Goal: Task Accomplishment & Management: Manage account settings

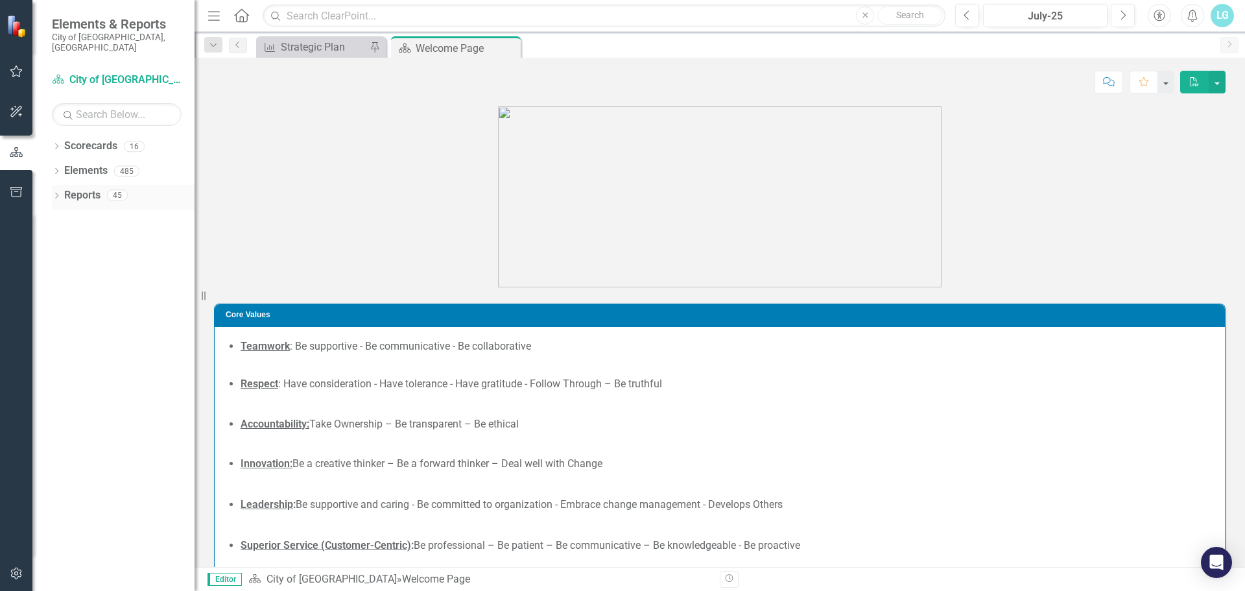
click at [59, 193] on icon "Dropdown" at bounding box center [56, 196] width 9 height 7
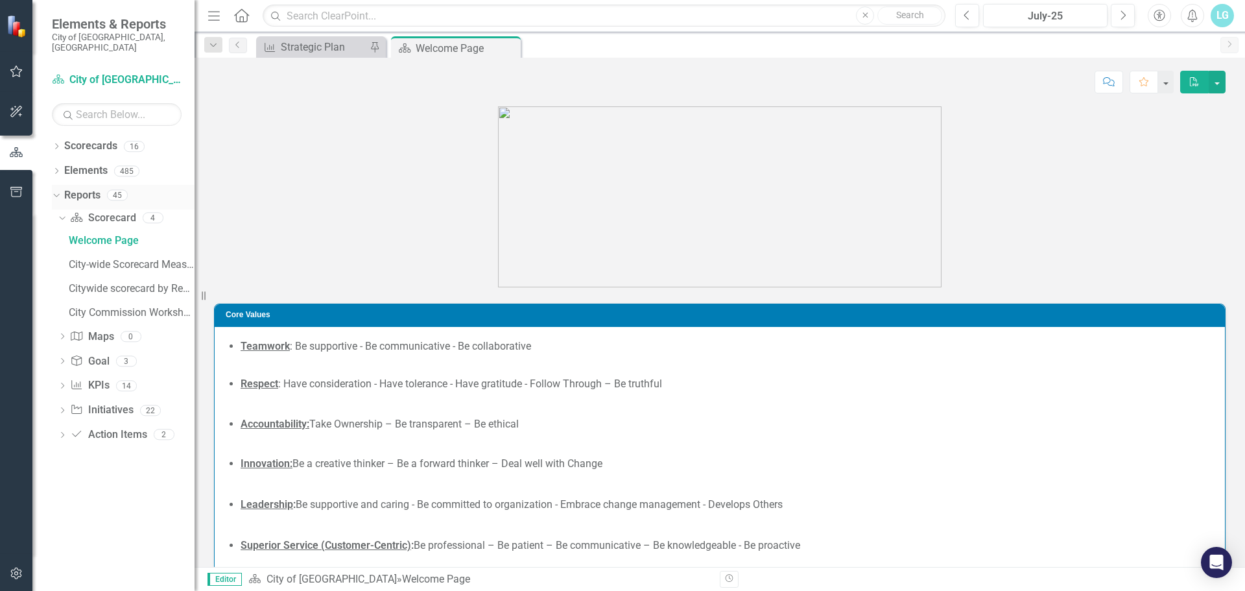
click at [55, 190] on icon "Dropdown" at bounding box center [54, 194] width 7 height 9
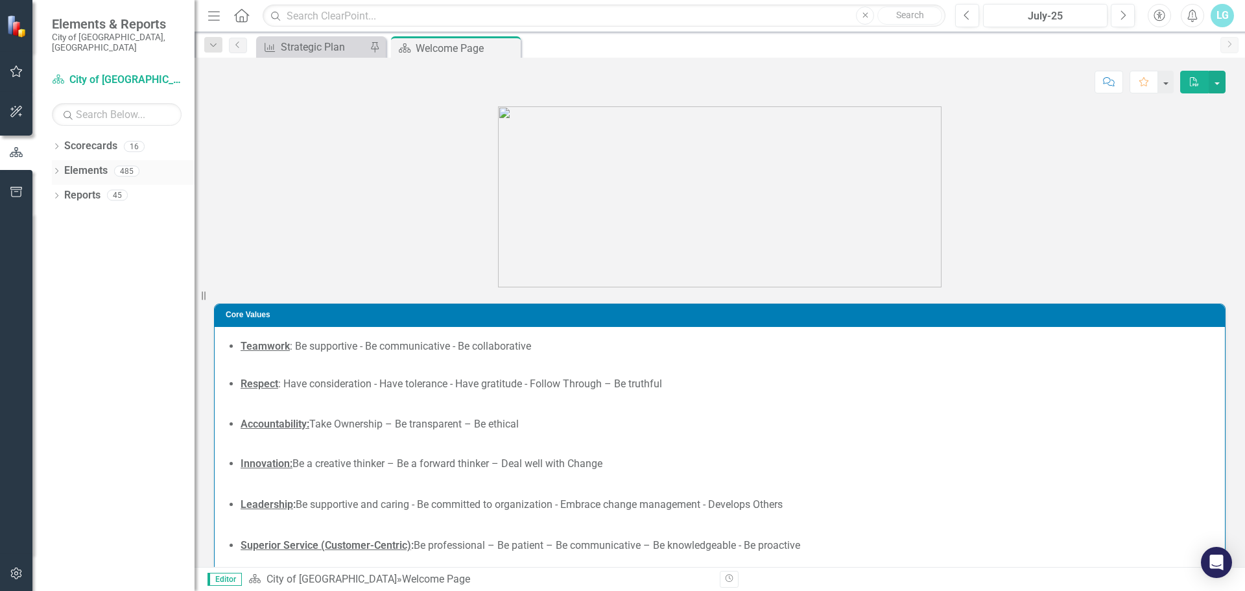
click at [58, 167] on div "Dropdown" at bounding box center [56, 172] width 9 height 11
click at [56, 166] on icon "Dropdown" at bounding box center [54, 170] width 7 height 9
click at [51, 143] on div "Dropdown Scorecards 16 Dropdown City of [GEOGRAPHIC_DATA] Budget & Sustainabili…" at bounding box center [113, 363] width 162 height 455
click at [55, 144] on icon "Dropdown" at bounding box center [56, 147] width 9 height 7
drag, startPoint x: 64, startPoint y: 151, endPoint x: 65, endPoint y: 170, distance: 18.8
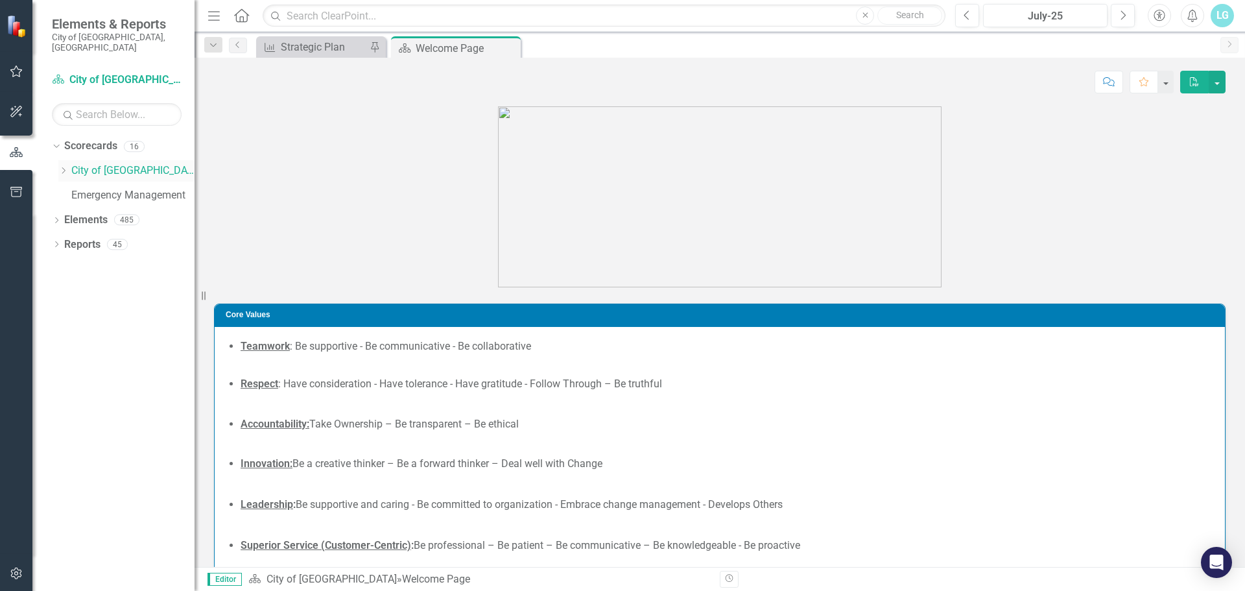
click at [62, 160] on div "Dropdown City of [GEOGRAPHIC_DATA]" at bounding box center [126, 170] width 136 height 21
click at [66, 167] on icon "Dropdown" at bounding box center [63, 171] width 10 height 8
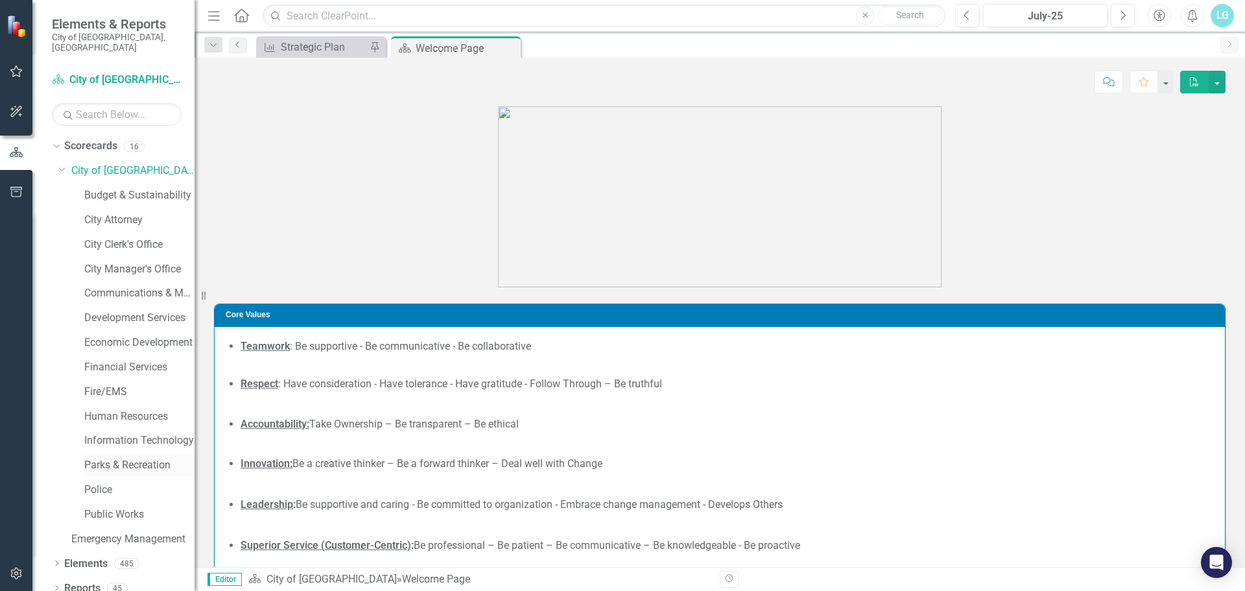
click at [134, 458] on link "Parks & Recreation" at bounding box center [139, 465] width 110 height 15
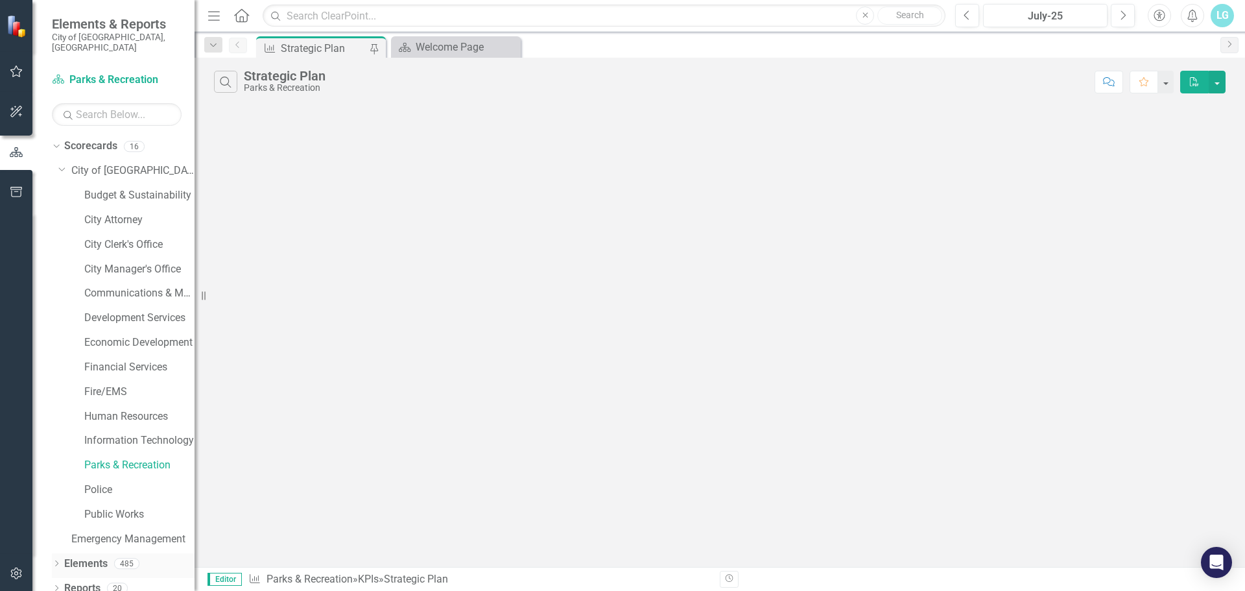
click at [63, 554] on div "Dropdown Elements 485" at bounding box center [123, 565] width 143 height 25
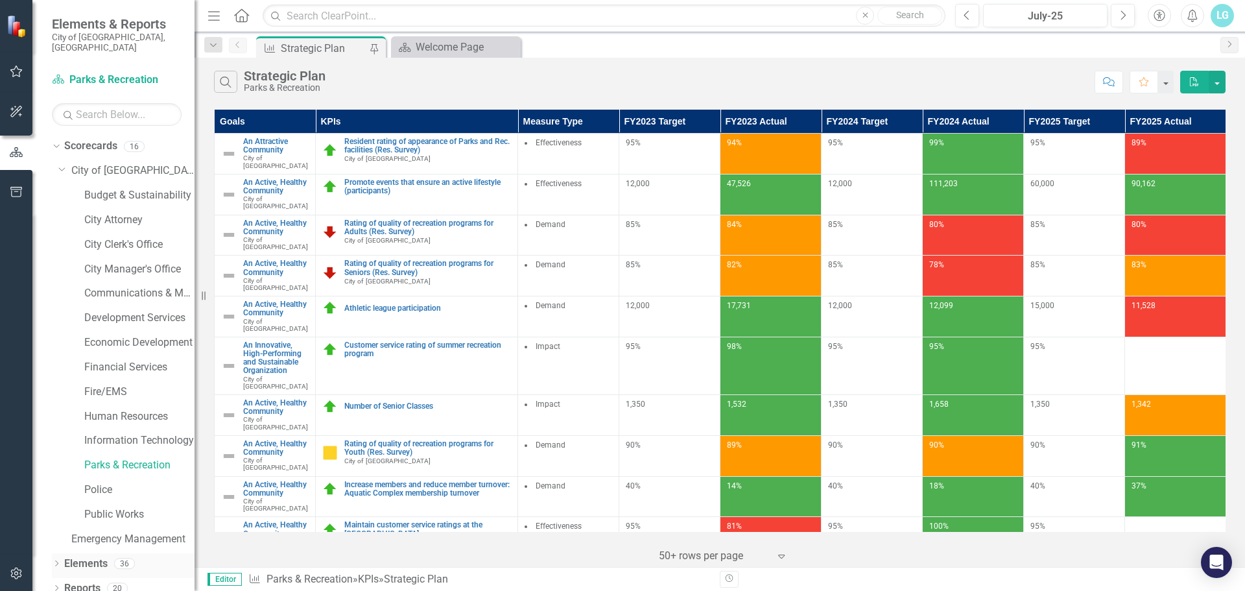
click at [54, 561] on icon "Dropdown" at bounding box center [56, 564] width 9 height 7
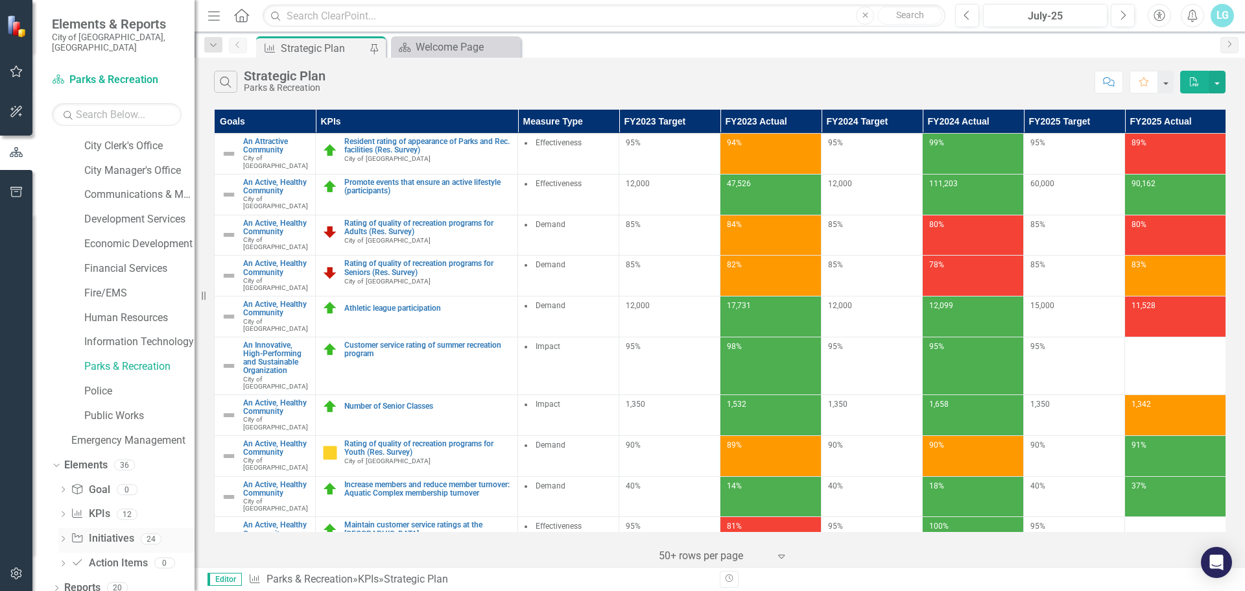
click at [100, 531] on link "Initiative Initiatives" at bounding box center [102, 538] width 63 height 15
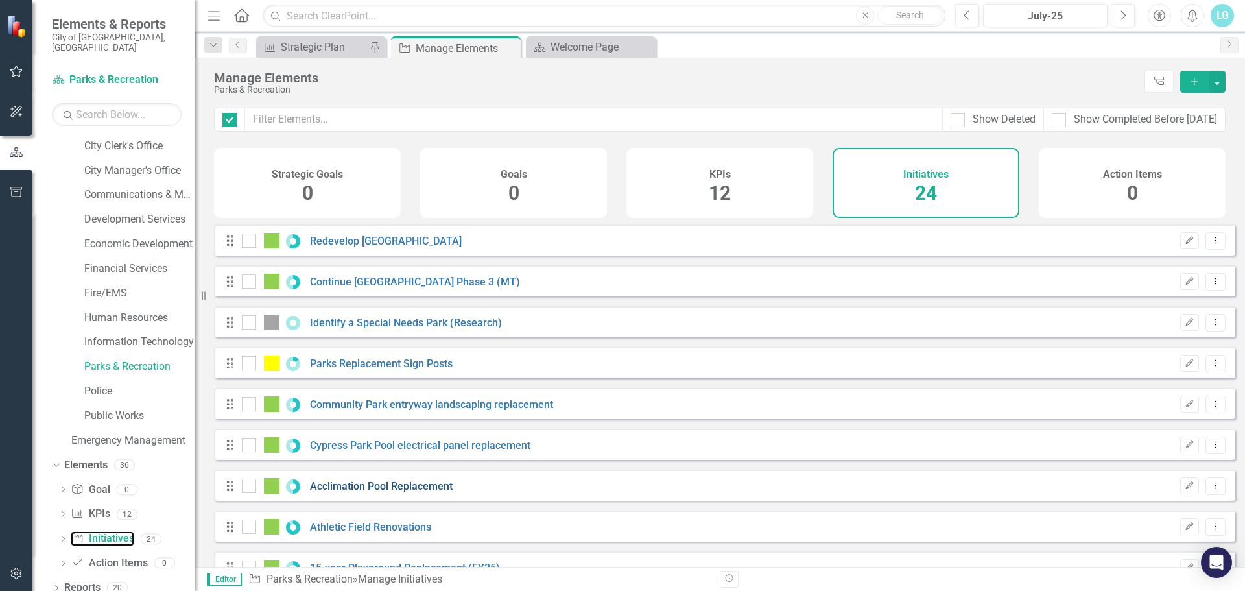
checkbox input "false"
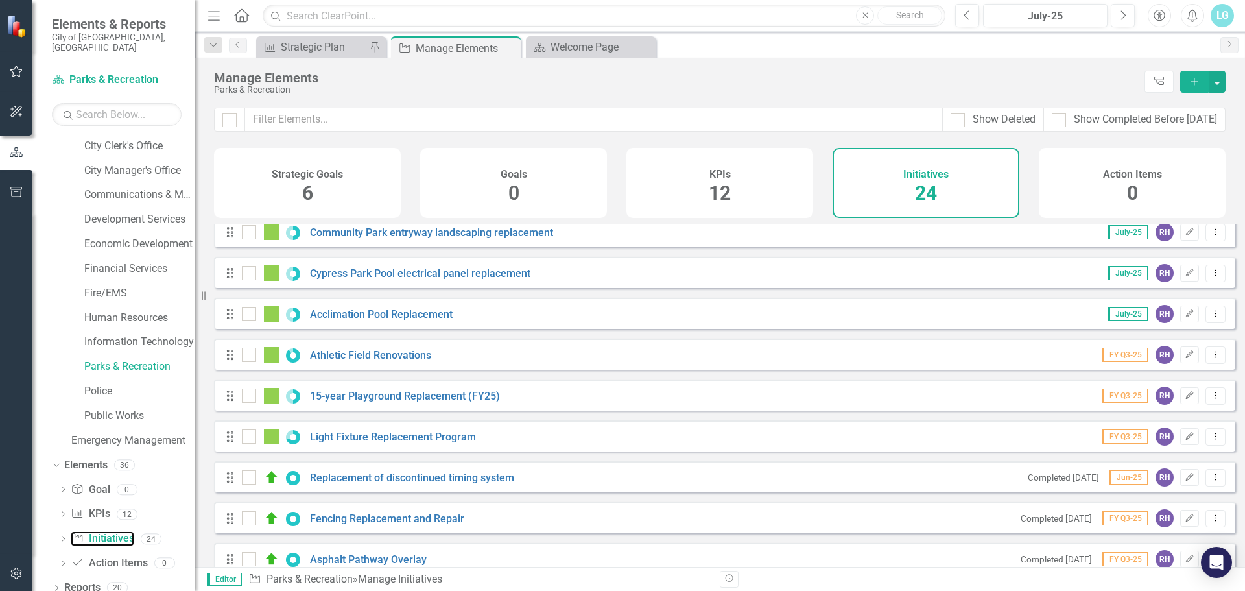
scroll to position [195, 0]
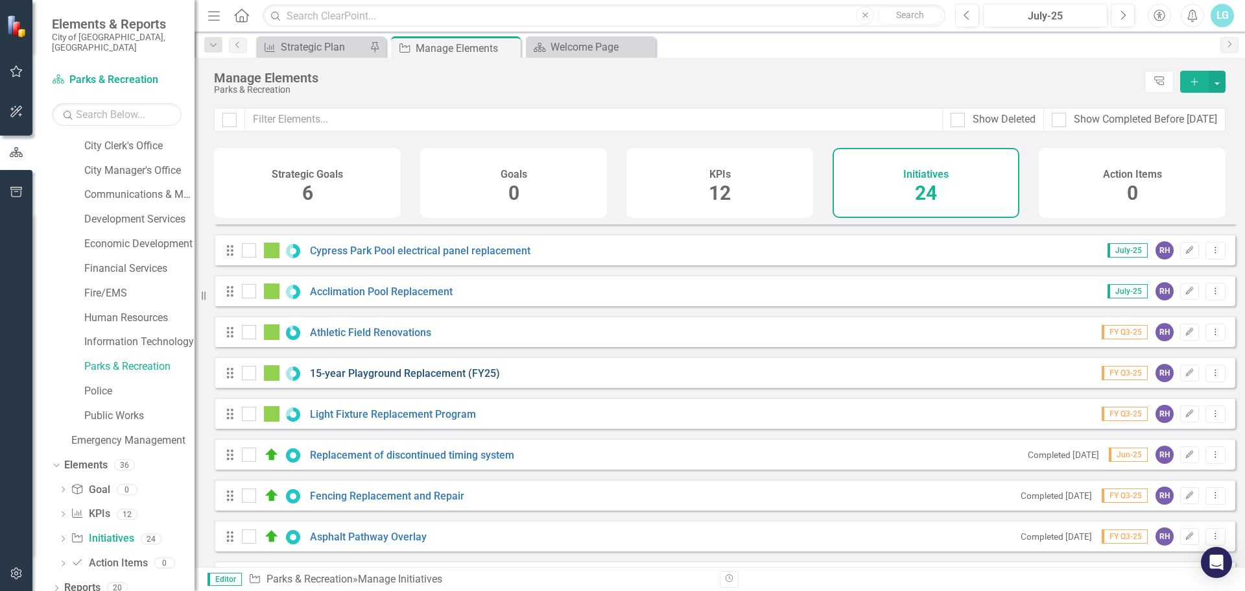
click at [431, 378] on link "15-year Playground Replacement (FY25)" at bounding box center [405, 373] width 190 height 12
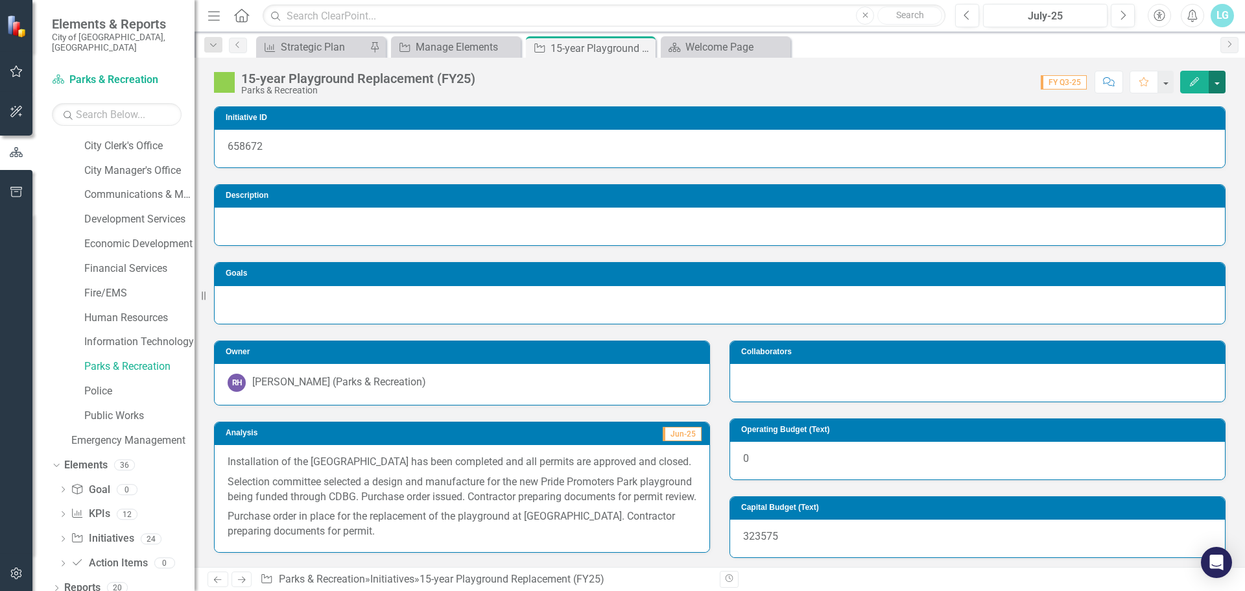
click at [1215, 74] on button "button" at bounding box center [1217, 82] width 17 height 23
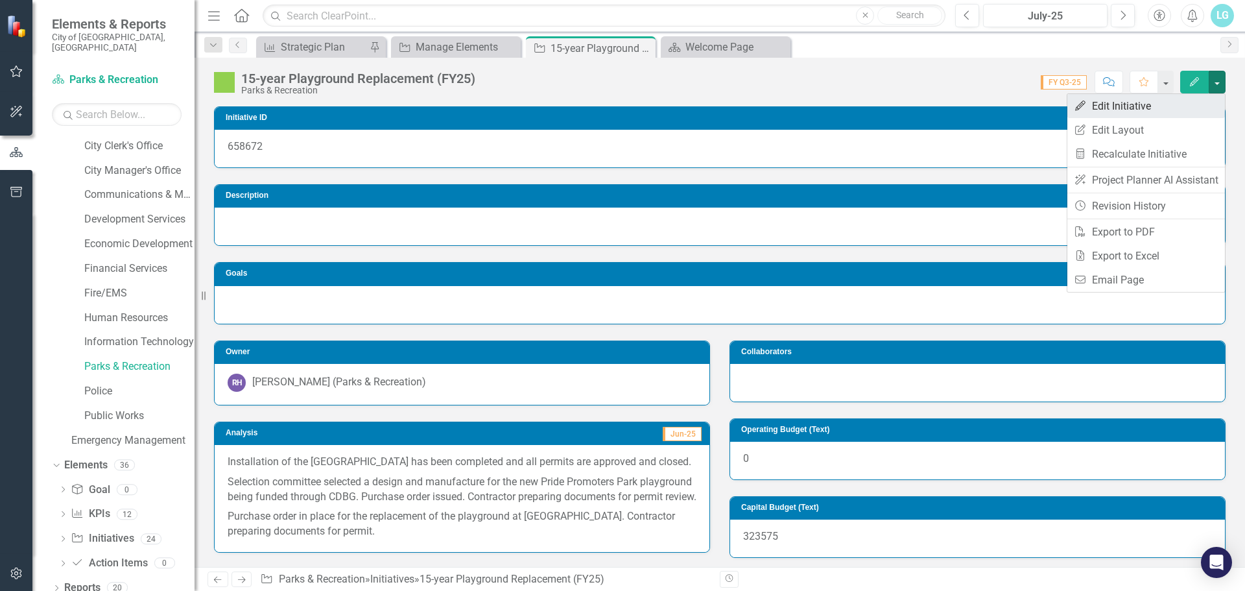
click at [1185, 108] on link "Edit Edit Initiative" at bounding box center [1146, 106] width 158 height 24
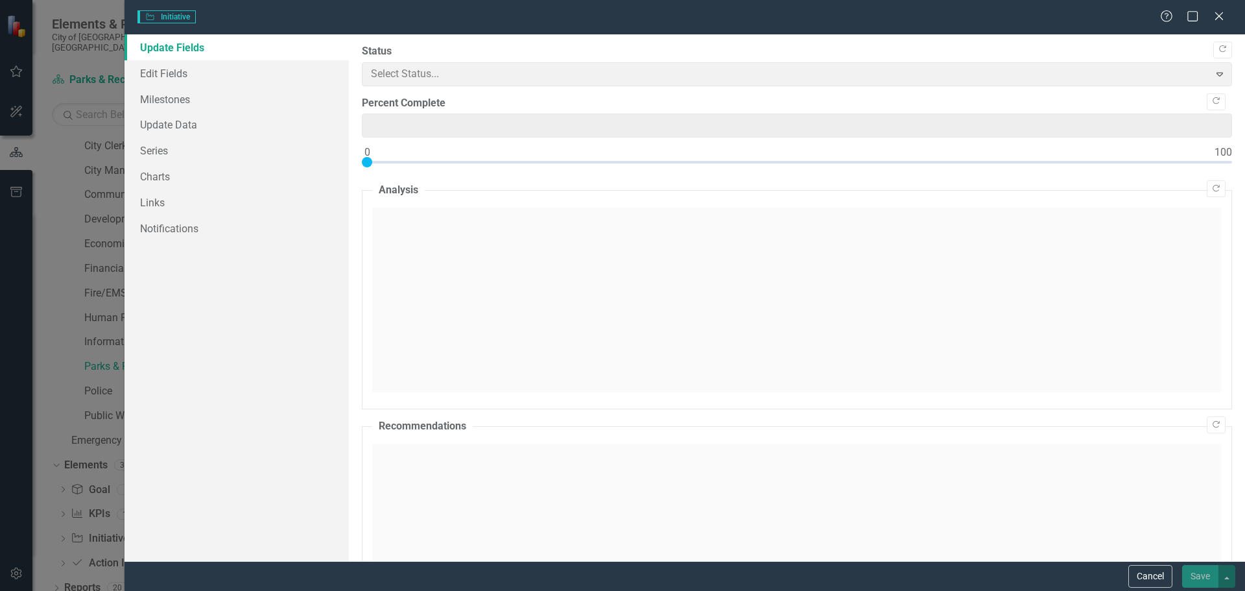
type input "50"
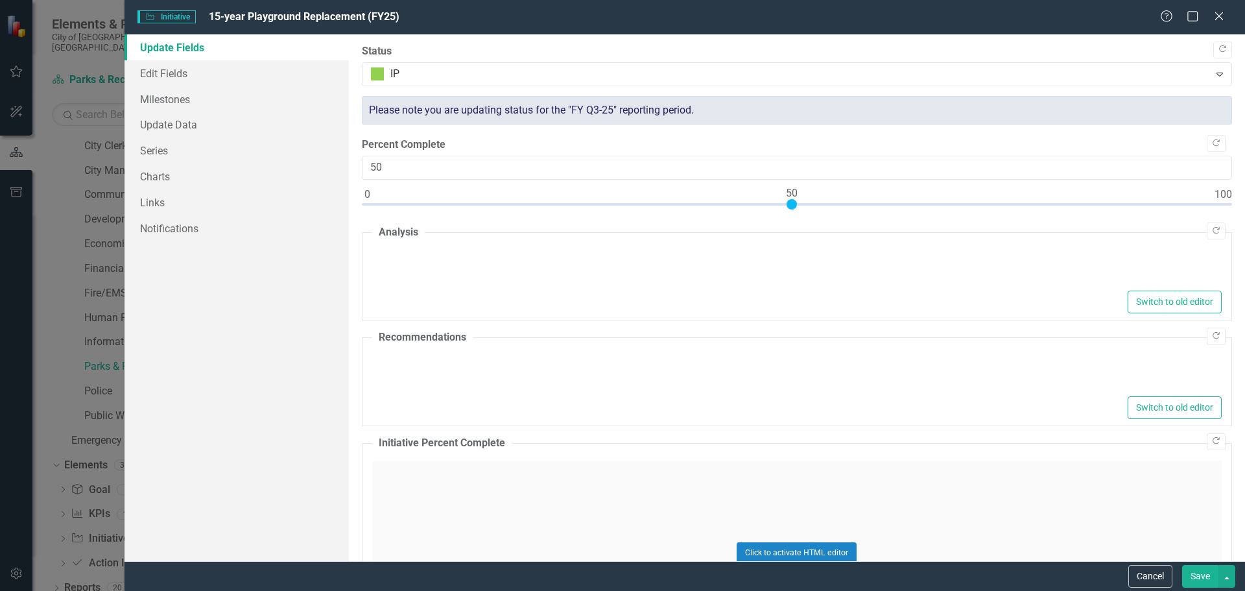
type textarea "<p>Installation of the new [GEOGRAPHIC_DATA] has been completed and all permits…"
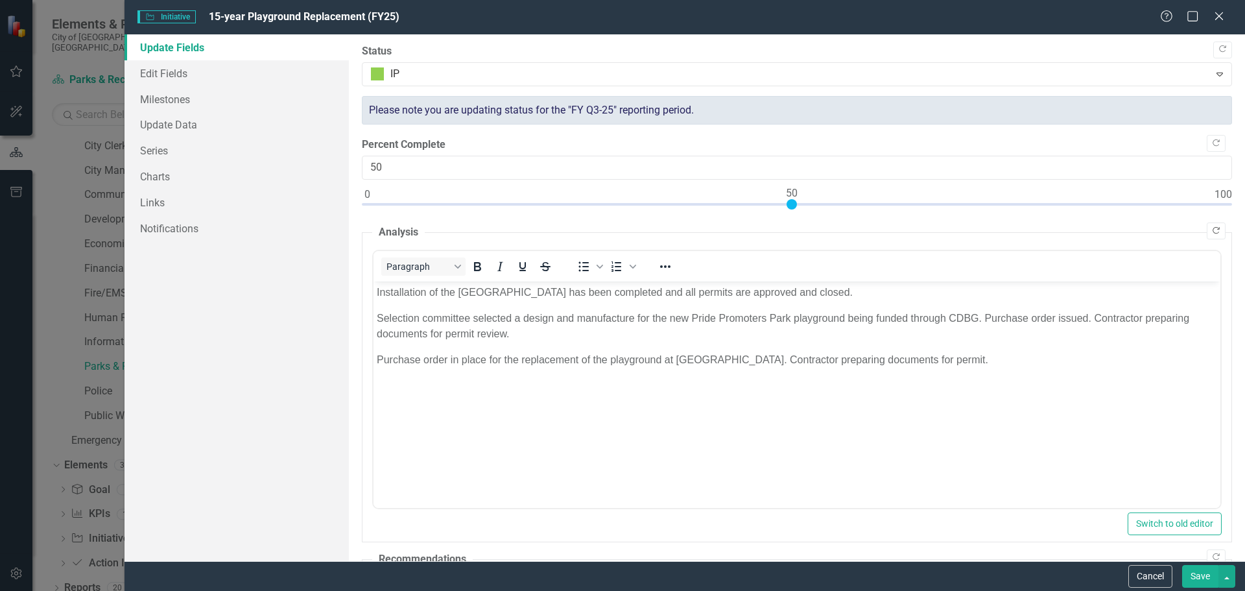
click at [1211, 233] on icon "Copy Forward" at bounding box center [1216, 231] width 10 height 8
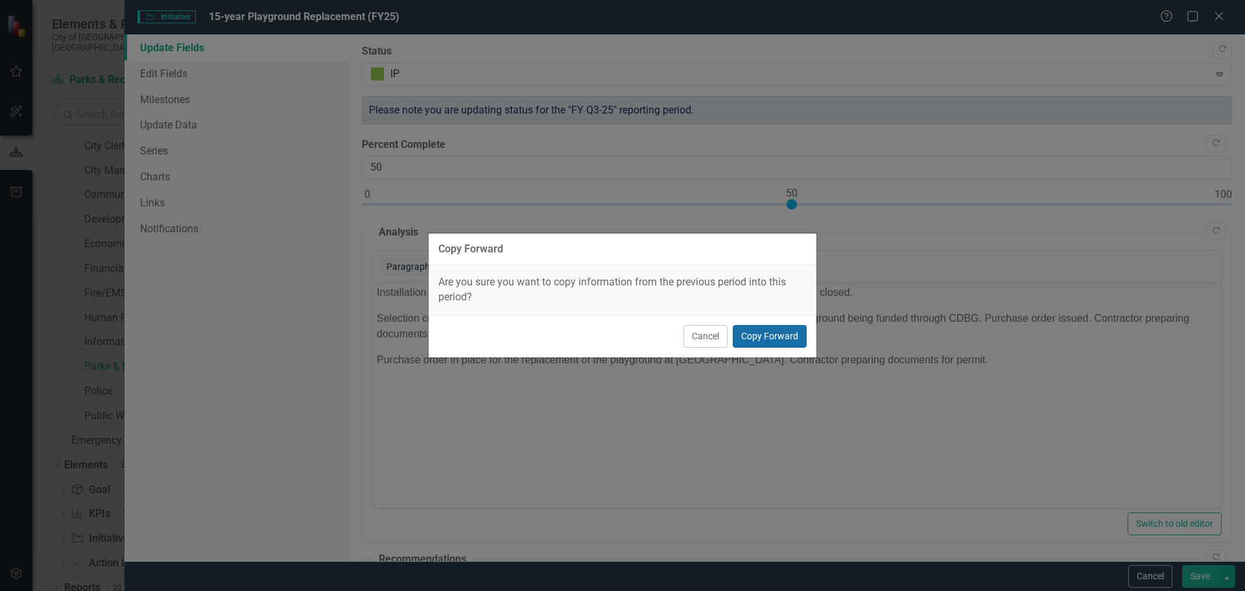
click at [785, 336] on button "Copy Forward" at bounding box center [770, 336] width 74 height 23
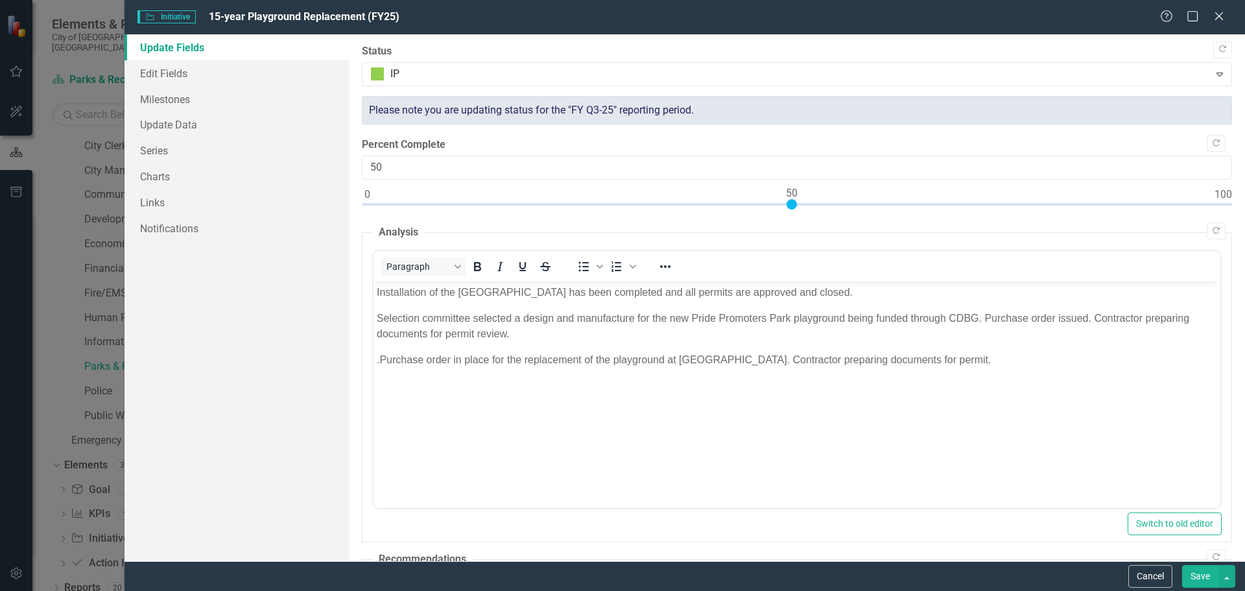
click at [377, 354] on p ".Purchase order in place for the replacement of the playground at [GEOGRAPHIC_D…" at bounding box center [796, 359] width 840 height 16
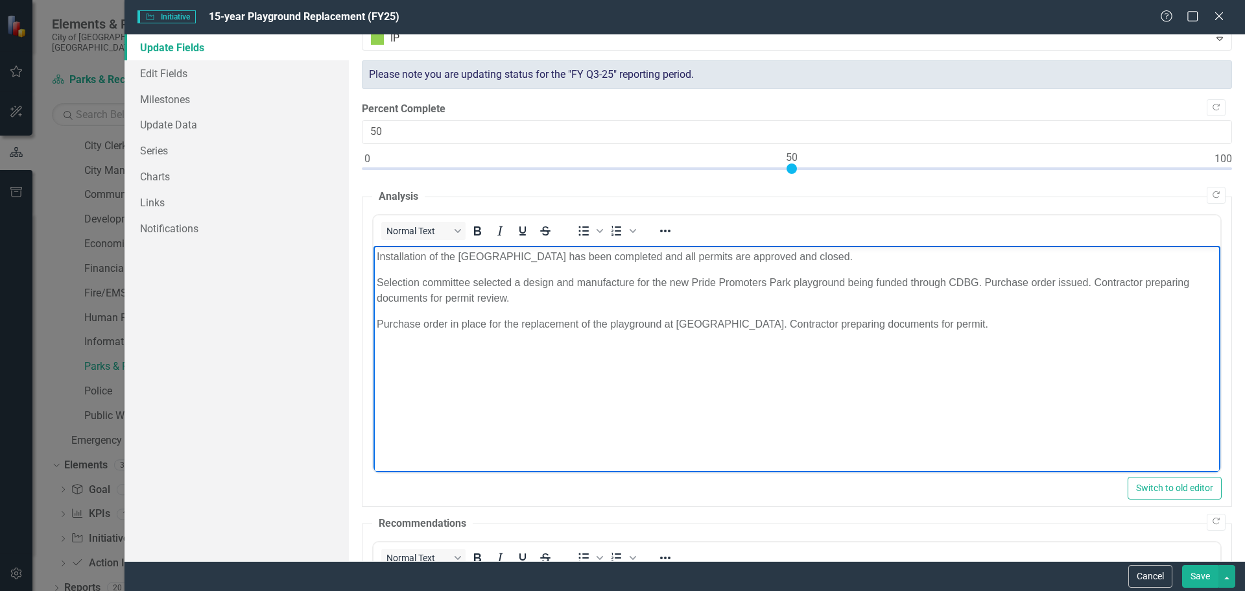
scroll to position [65, 0]
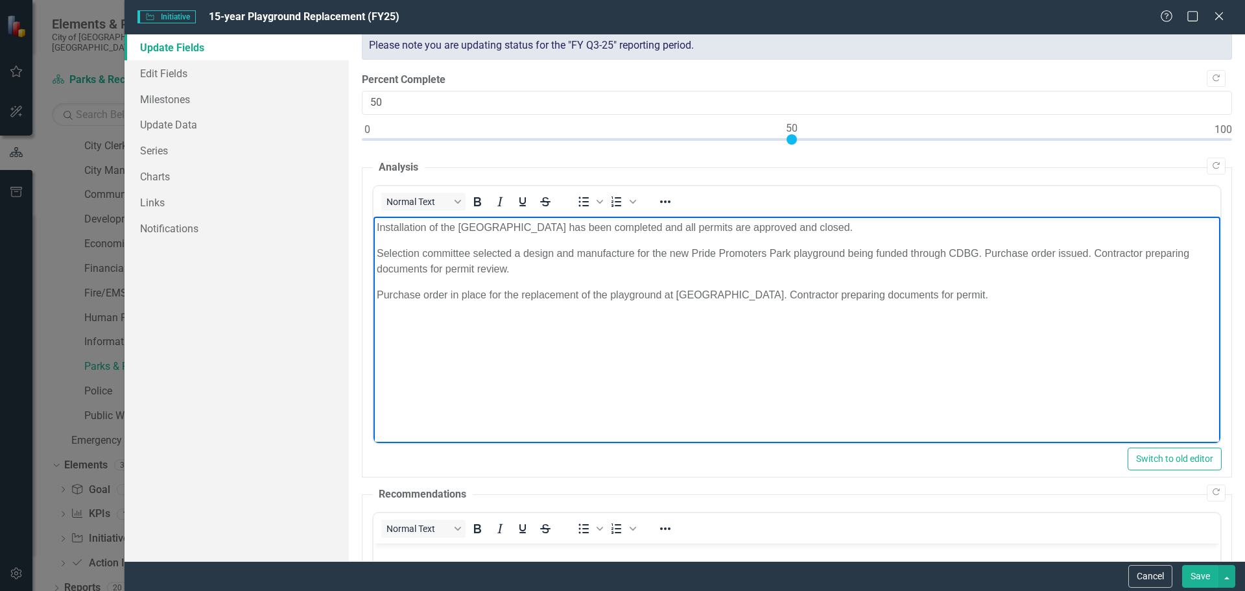
click at [859, 139] on div at bounding box center [797, 142] width 870 height 16
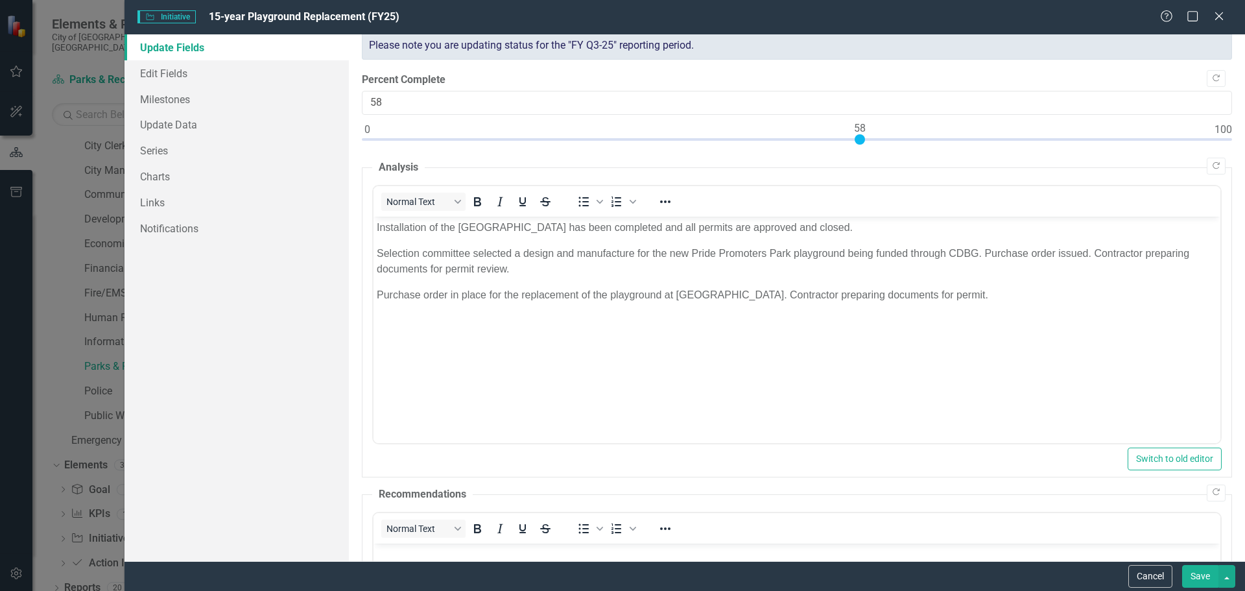
type input "60"
click at [875, 138] on div at bounding box center [797, 142] width 870 height 16
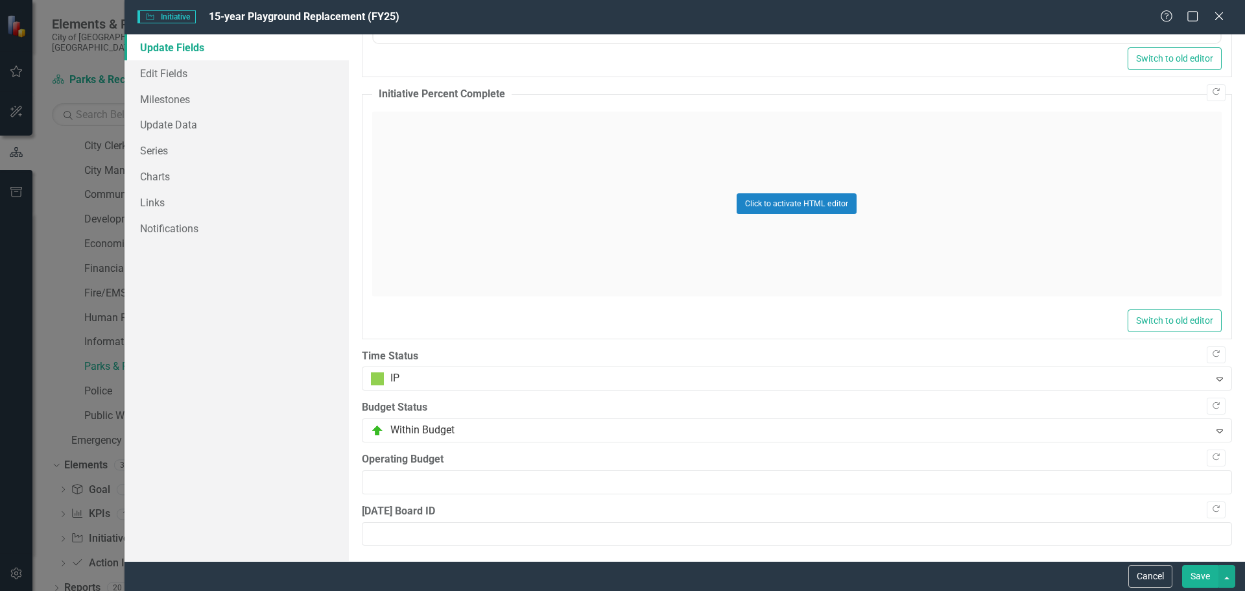
scroll to position [796, 0]
click at [1186, 569] on button "Save" at bounding box center [1200, 576] width 36 height 23
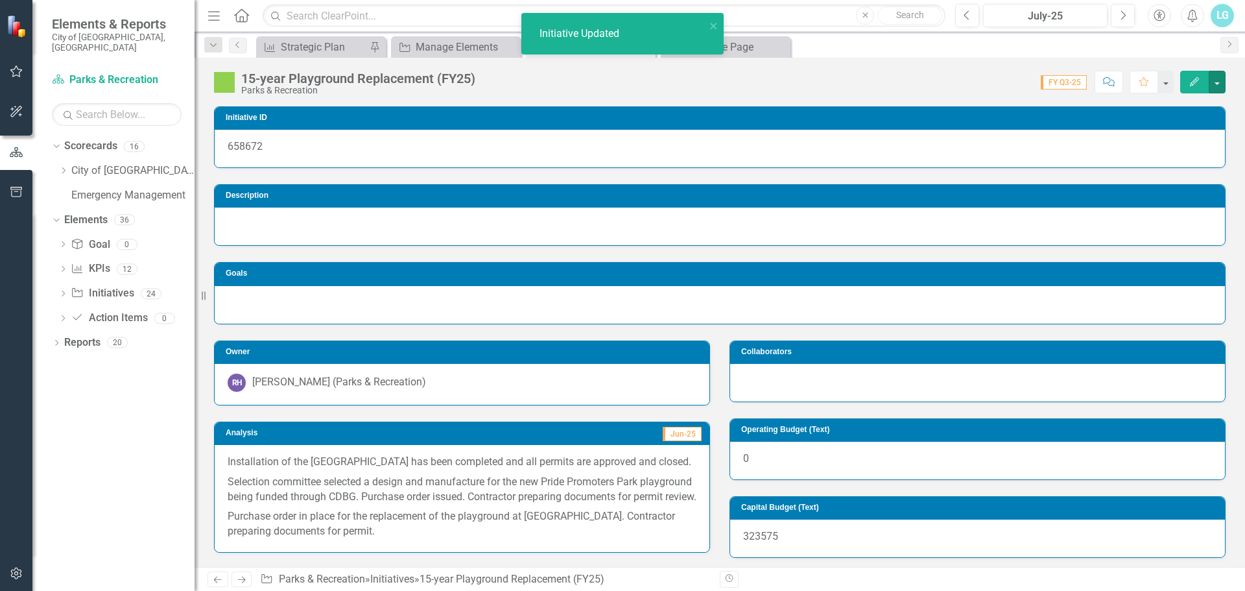
scroll to position [0, 0]
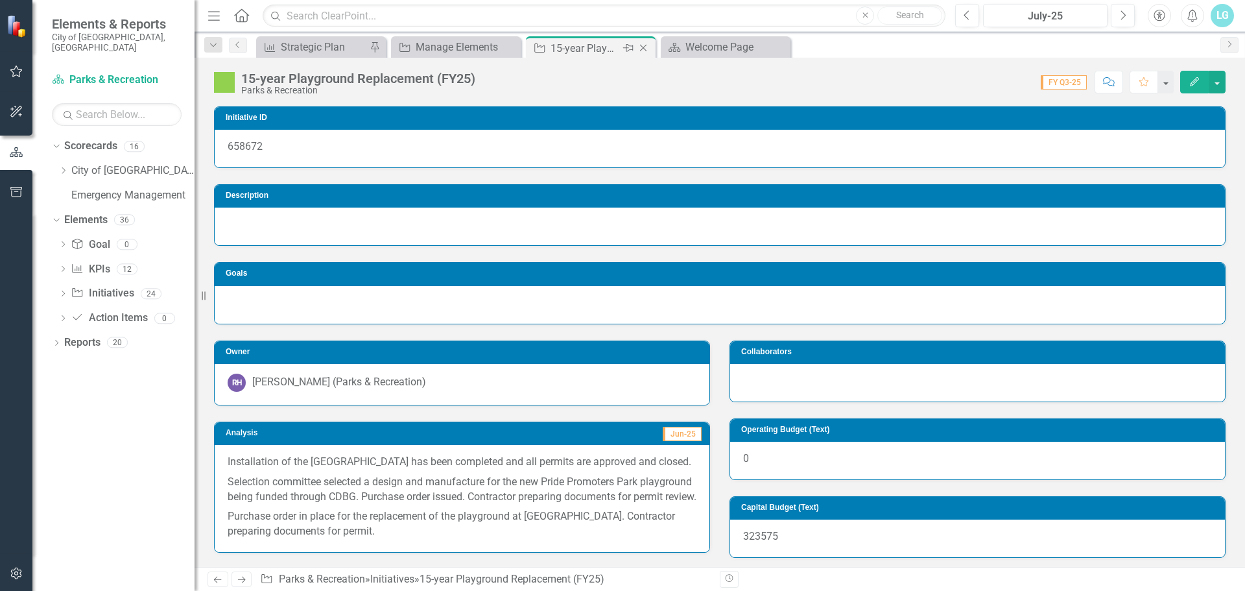
click at [645, 53] on icon "Close" at bounding box center [643, 48] width 13 height 10
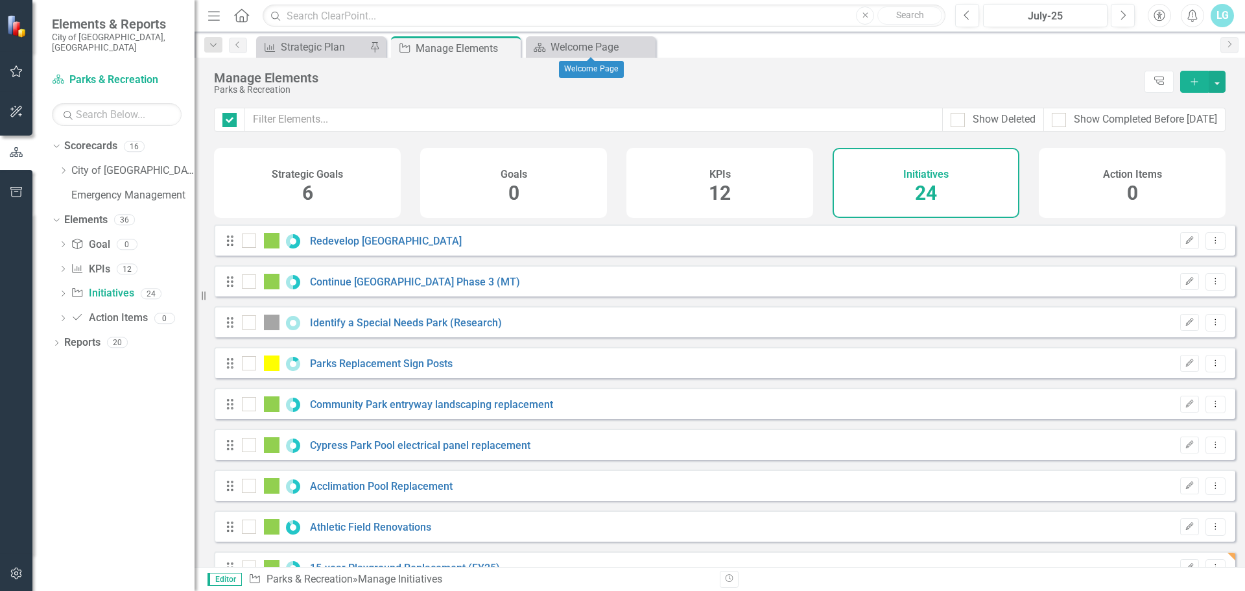
checkbox input "false"
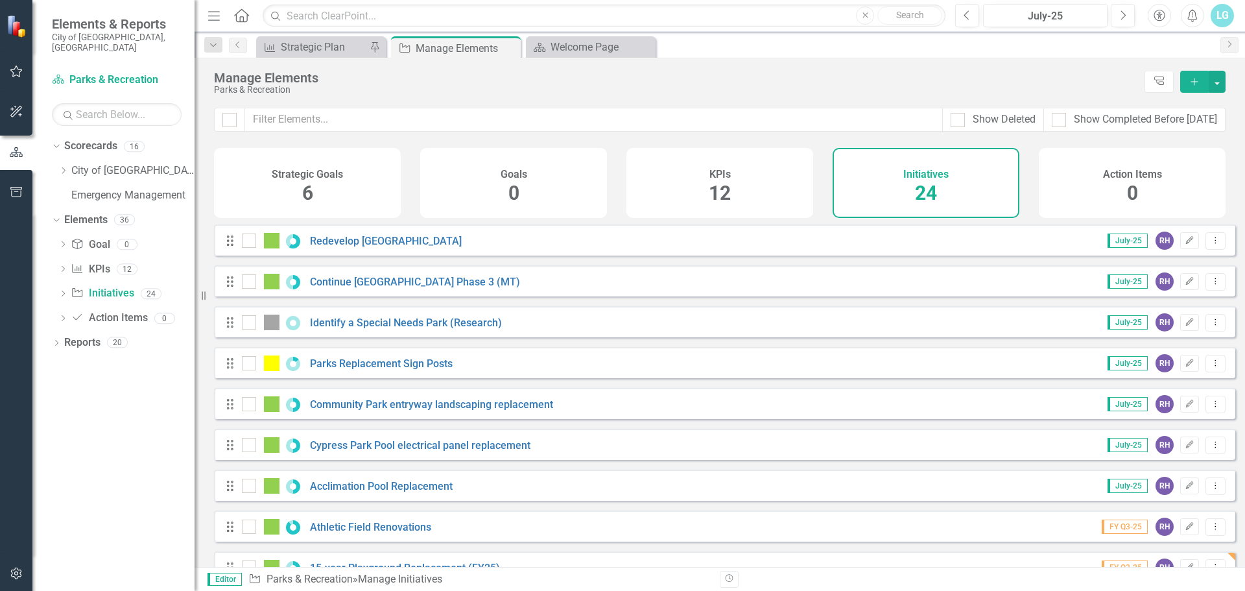
click at [1223, 14] on div "LG" at bounding box center [1222, 15] width 23 height 23
click at [1171, 154] on link "Logout Log Out" at bounding box center [1182, 164] width 102 height 24
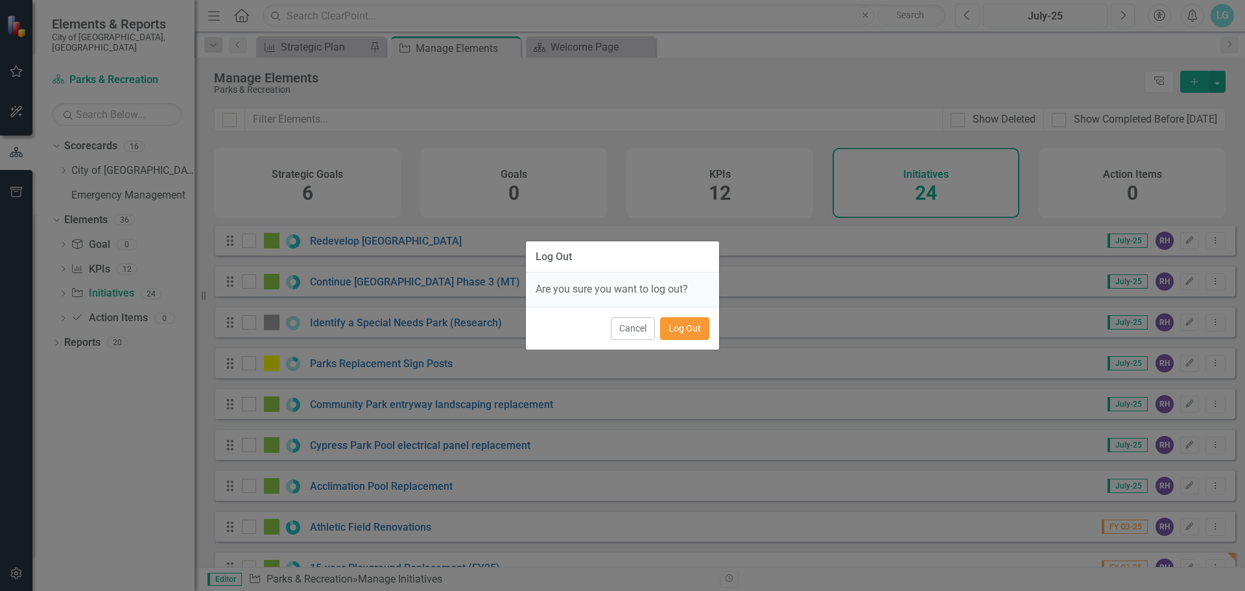
click at [685, 328] on button "Log Out" at bounding box center [684, 328] width 49 height 23
